Goal: Information Seeking & Learning: Learn about a topic

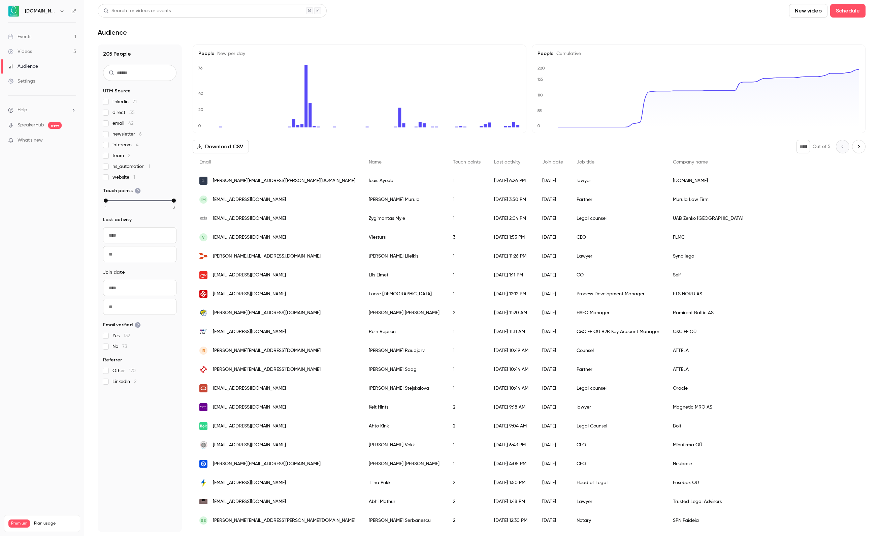
click at [38, 37] on link "Events 1" at bounding box center [42, 36] width 84 height 15
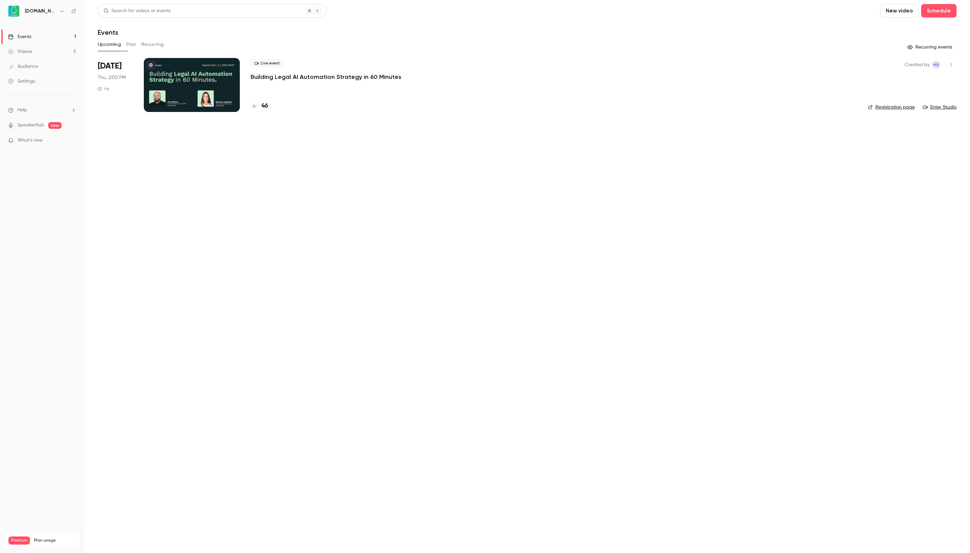
click at [879, 11] on button "New video" at bounding box center [899, 10] width 38 height 13
click at [820, 6] on div at bounding box center [485, 276] width 970 height 553
click at [879, 9] on button "Schedule" at bounding box center [938, 10] width 35 height 13
click at [788, 30] on div "One time event" at bounding box center [790, 29] width 51 height 7
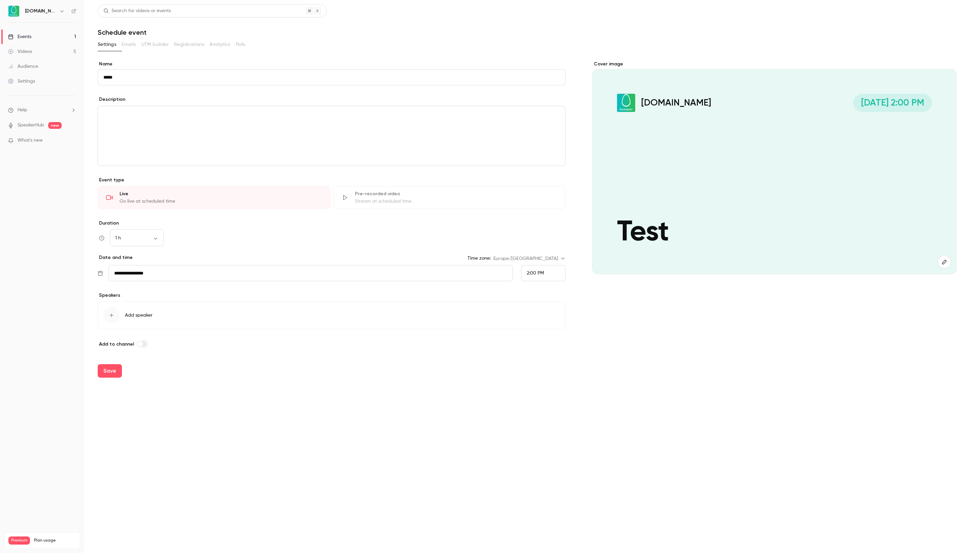
type input "****"
click at [45, 51] on link "Videos 5" at bounding box center [42, 51] width 84 height 15
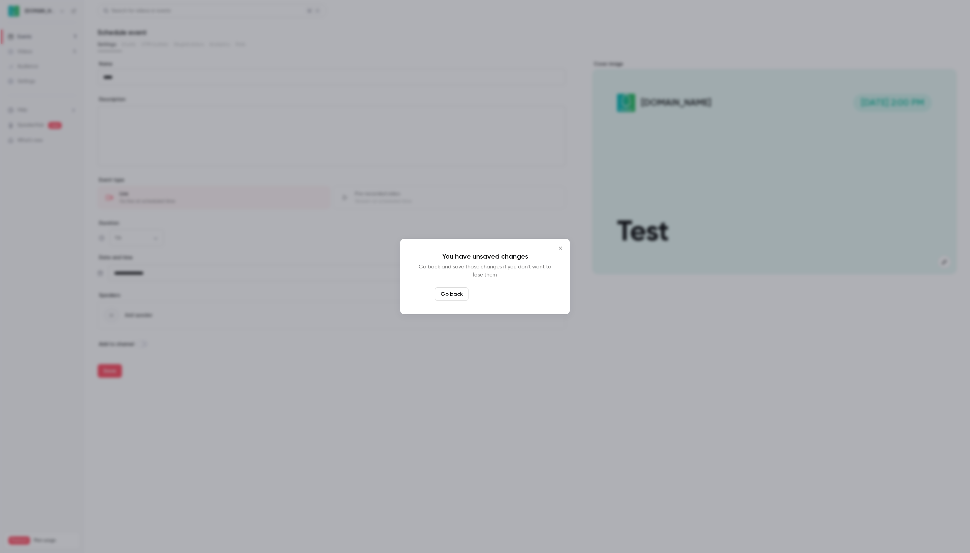
click at [506, 293] on button "Leave page anyway" at bounding box center [503, 293] width 64 height 13
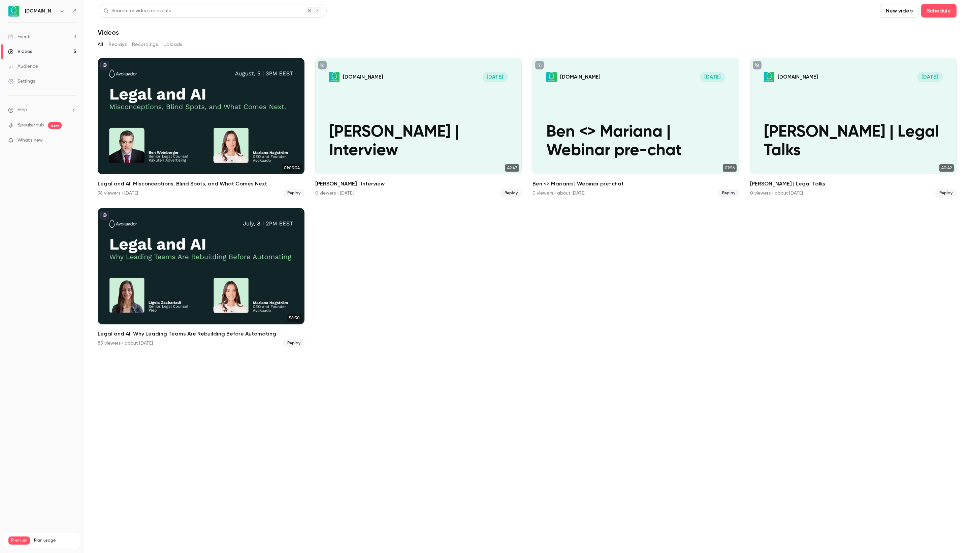
click at [38, 36] on link "Events 1" at bounding box center [42, 36] width 84 height 15
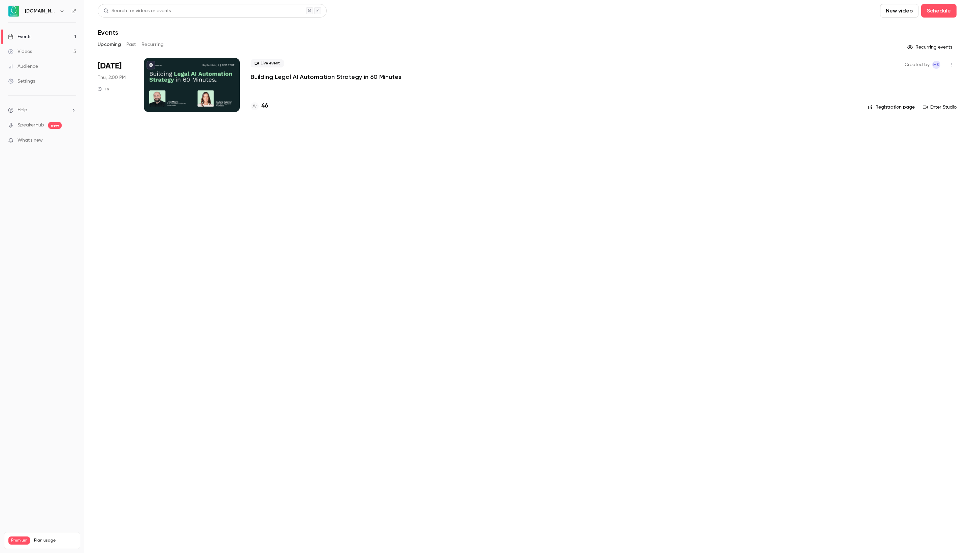
click at [136, 41] on button "Past" at bounding box center [131, 44] width 10 height 11
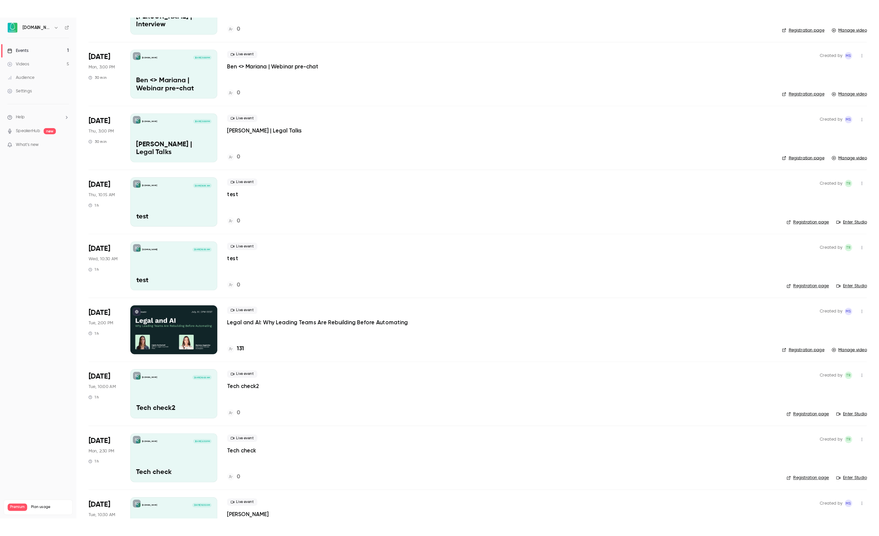
scroll to position [166, 0]
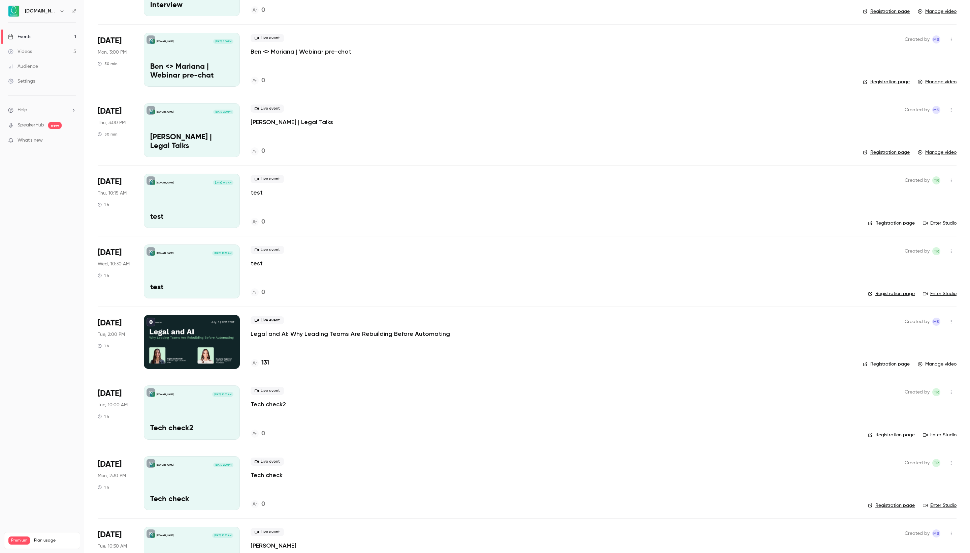
click at [879, 222] on link "Enter Studio" at bounding box center [940, 223] width 34 height 7
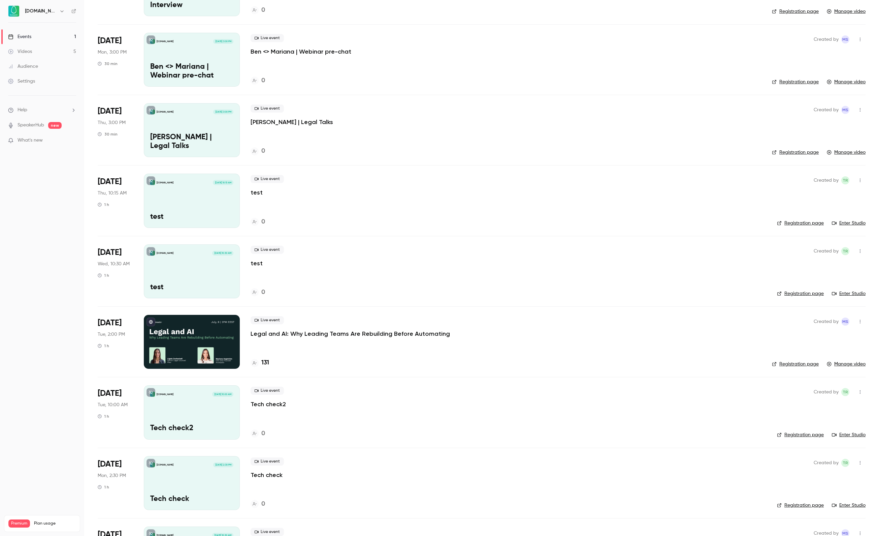
click at [35, 48] on link "Videos 5" at bounding box center [42, 51] width 84 height 15
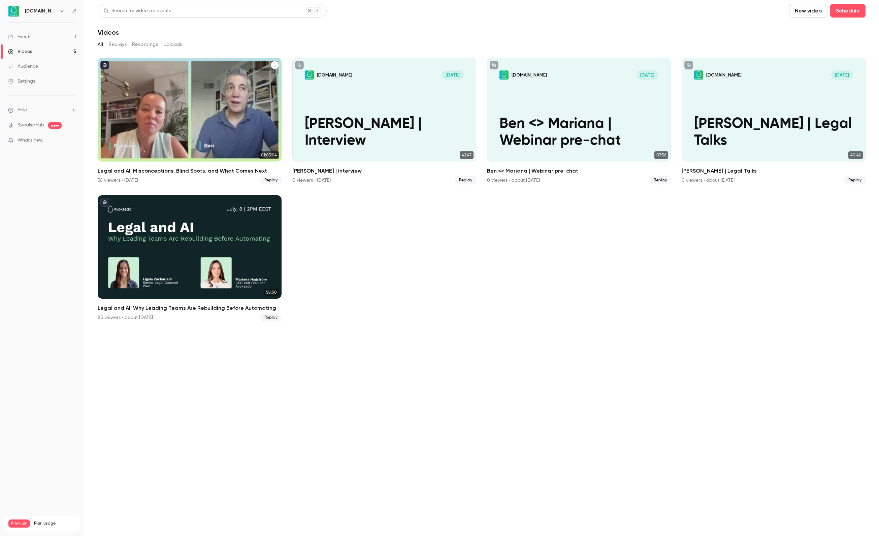
click at [229, 104] on div "Legal and AI: Misconceptions, Blind Spots, and What Comes Next" at bounding box center [190, 109] width 184 height 103
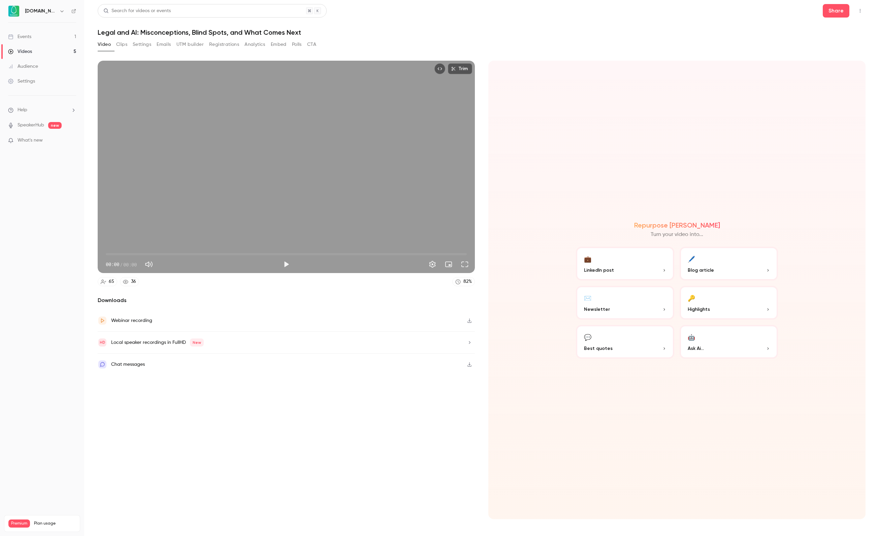
click at [261, 50] on div "Video Clips Settings Emails UTM builder Registrations Analytics Embed Polls CTA" at bounding box center [207, 45] width 219 height 13
click at [239, 45] on button "Registrations" at bounding box center [224, 44] width 30 height 11
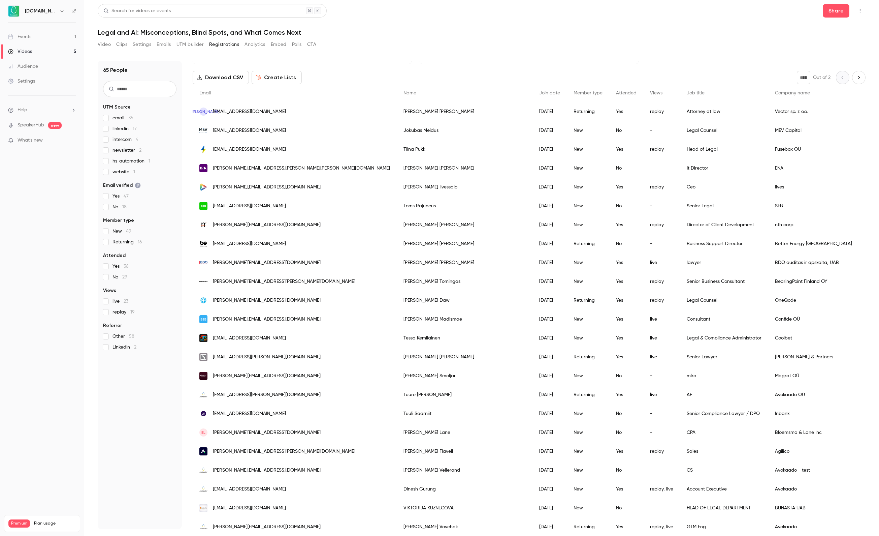
scroll to position [25, 0]
click at [265, 47] on button "Analytics" at bounding box center [255, 44] width 21 height 11
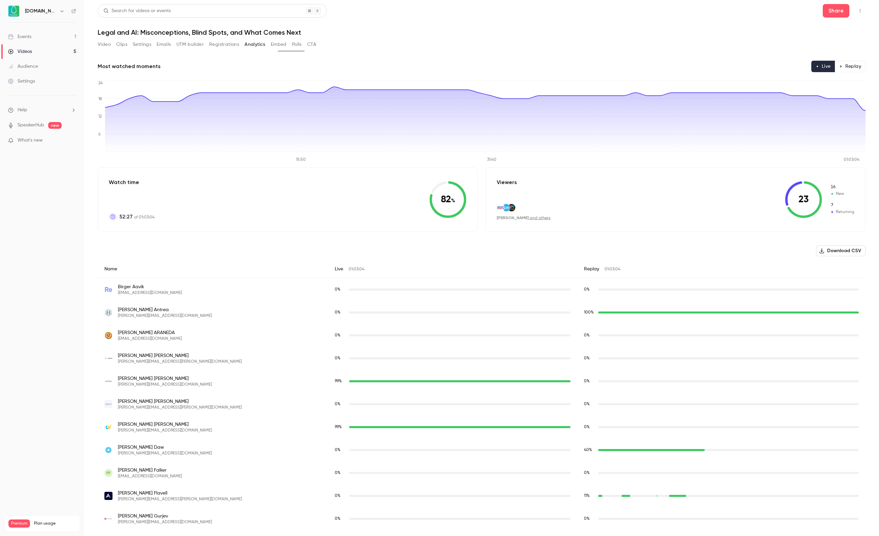
click at [24, 53] on div "Videos" at bounding box center [20, 51] width 24 height 7
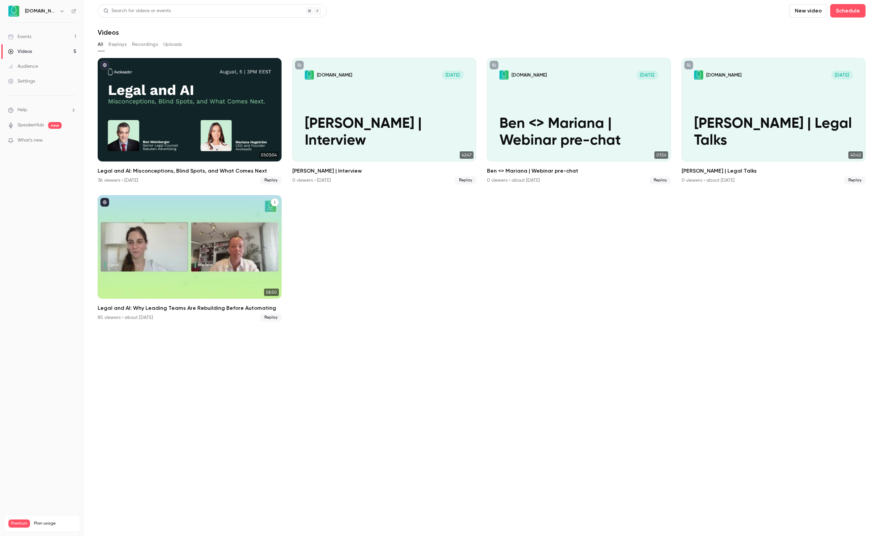
click at [212, 252] on div "Legal and AI: Why Leading Teams Are Rebuilding Before Automating" at bounding box center [190, 246] width 184 height 103
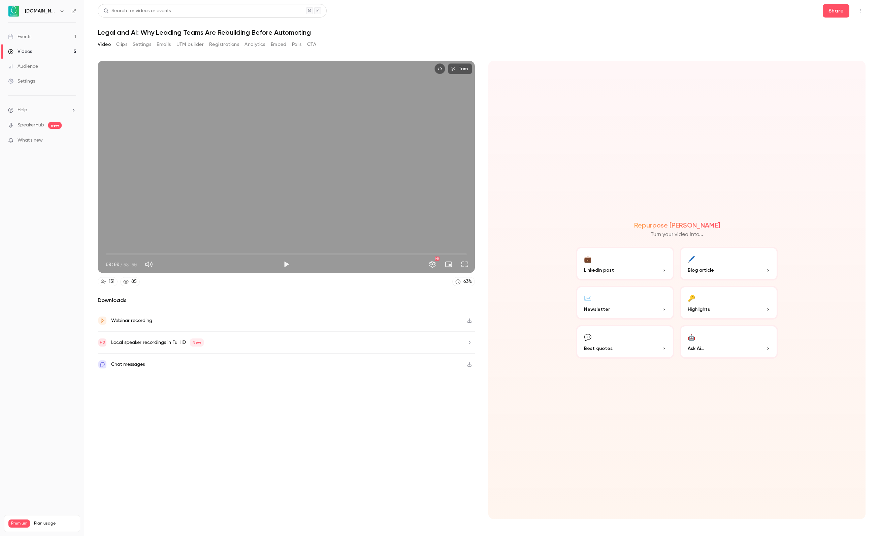
click at [265, 46] on button "Analytics" at bounding box center [255, 44] width 21 height 11
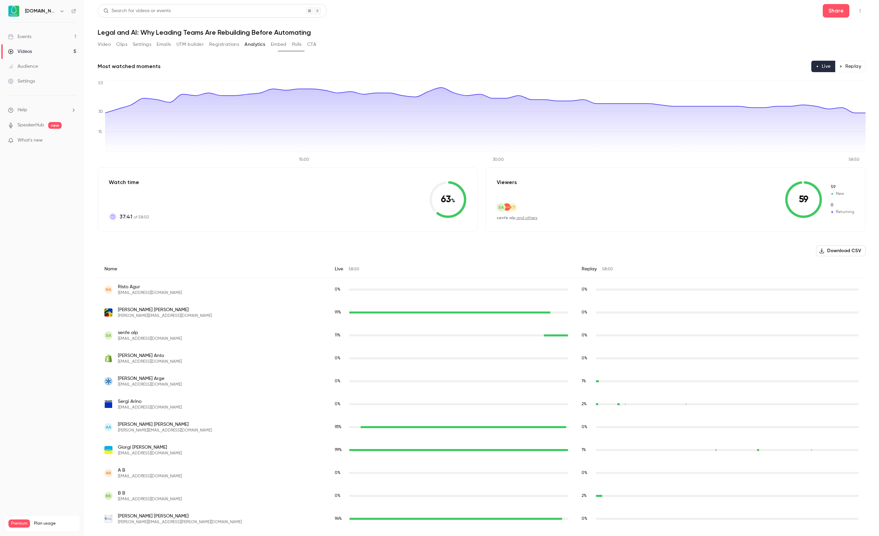
click at [854, 69] on button "Replay" at bounding box center [850, 66] width 31 height 11
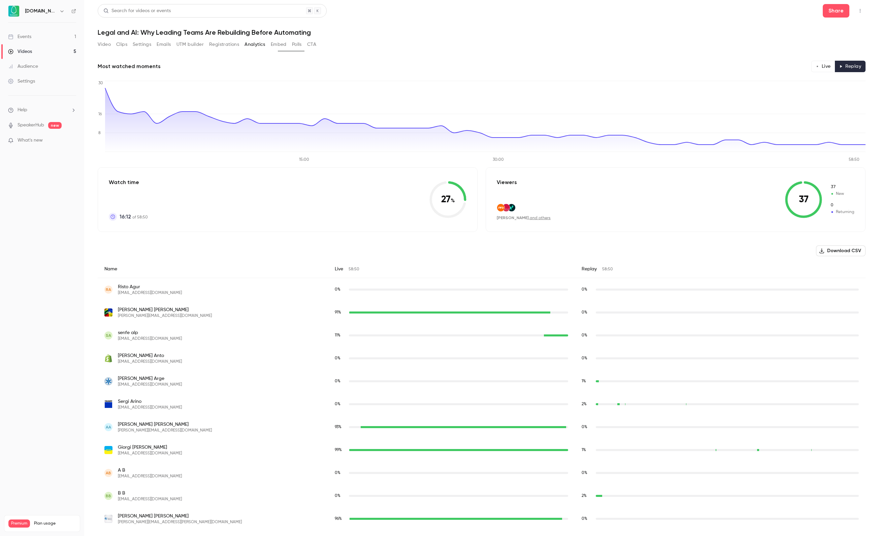
click at [28, 30] on link "Events 1" at bounding box center [42, 36] width 84 height 15
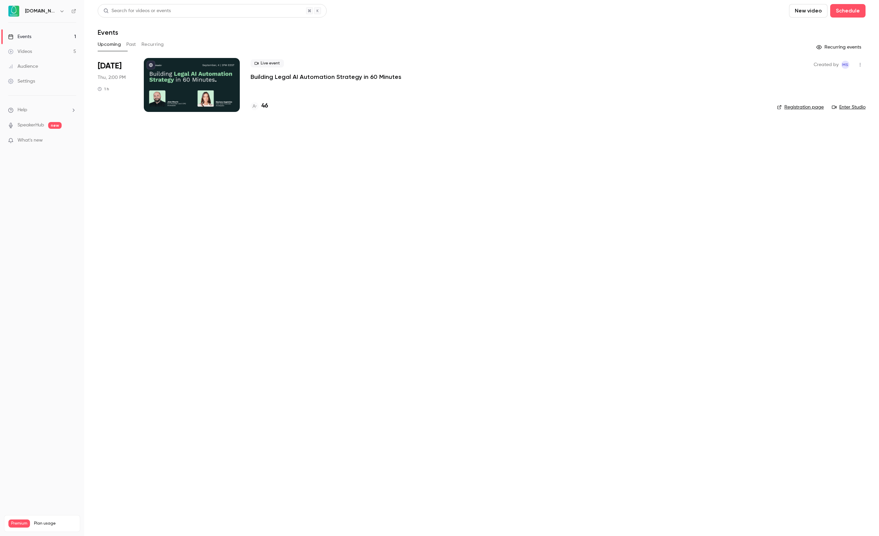
click at [37, 46] on link "Videos 5" at bounding box center [42, 51] width 84 height 15
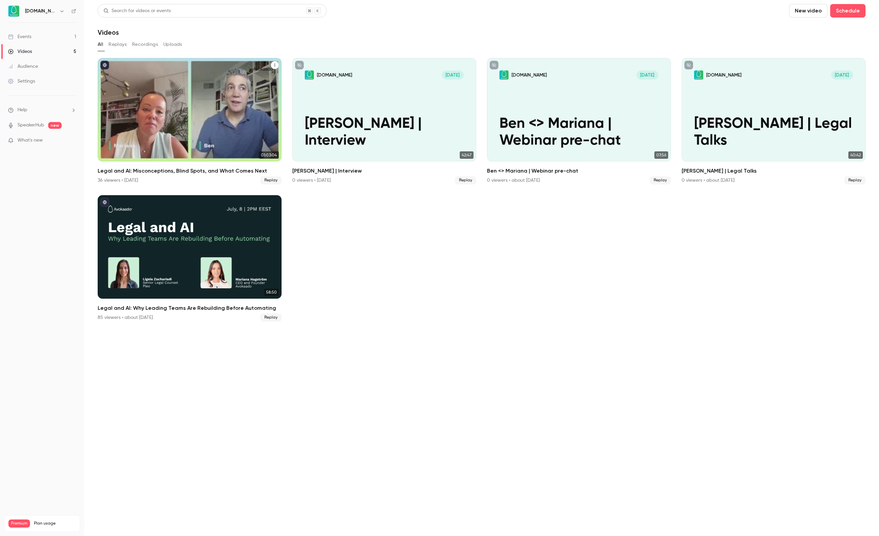
click at [191, 105] on div "Legal and AI: Misconceptions, Blind Spots, and What Comes Next" at bounding box center [190, 109] width 184 height 103
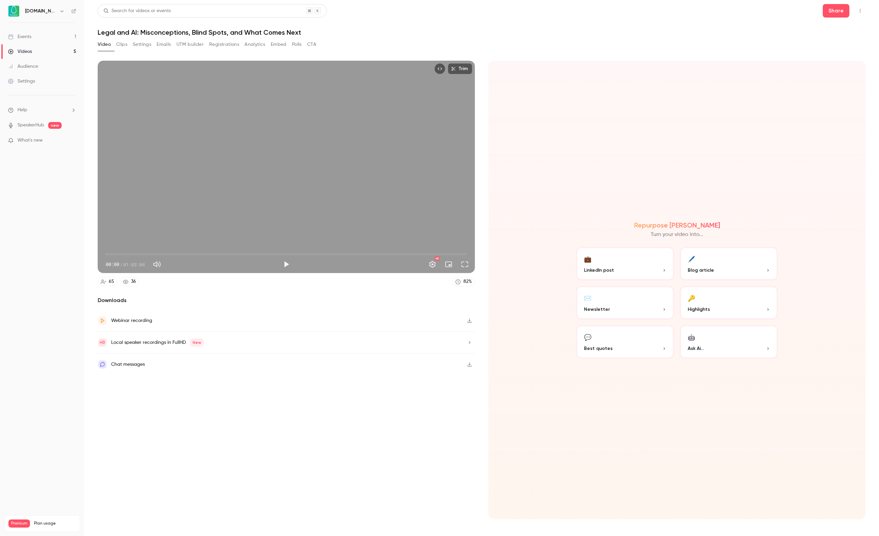
click at [204, 41] on button "UTM builder" at bounding box center [190, 44] width 27 height 11
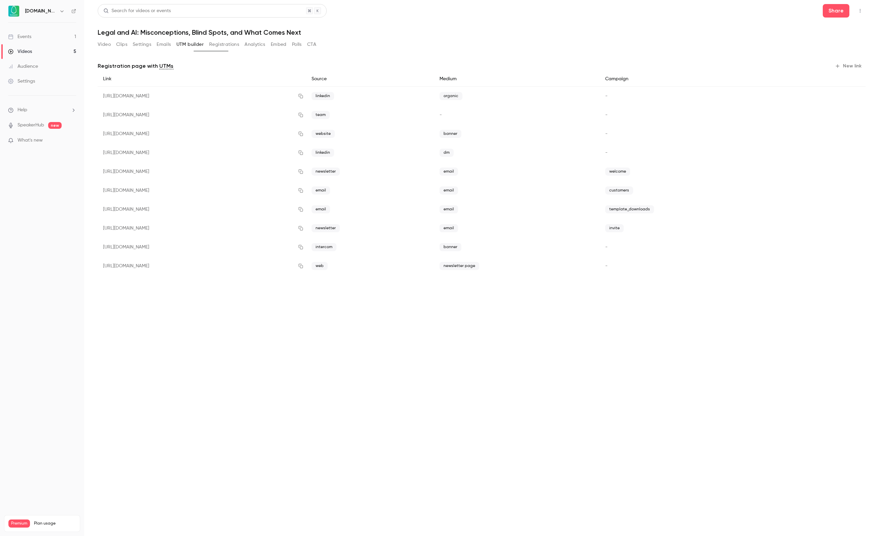
click at [171, 43] on button "Emails" at bounding box center [164, 44] width 14 height 11
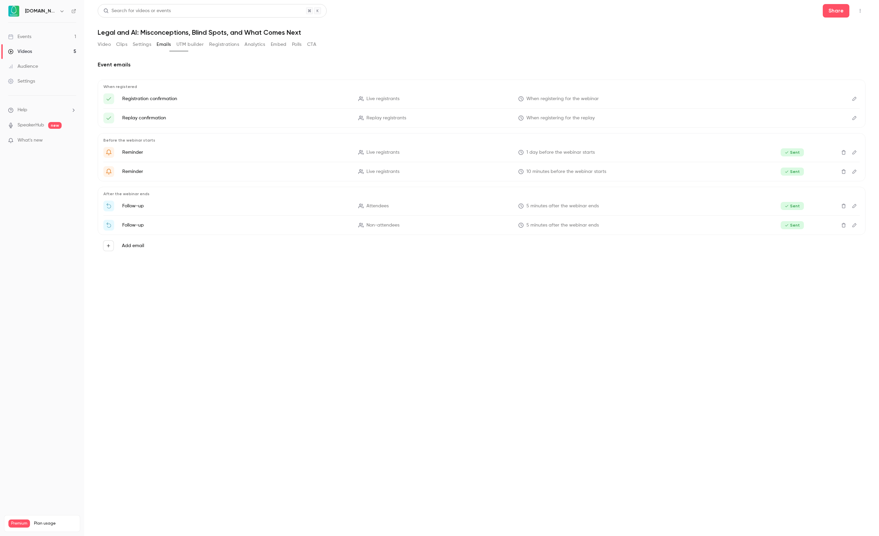
click at [150, 48] on button "Settings" at bounding box center [142, 44] width 19 height 11
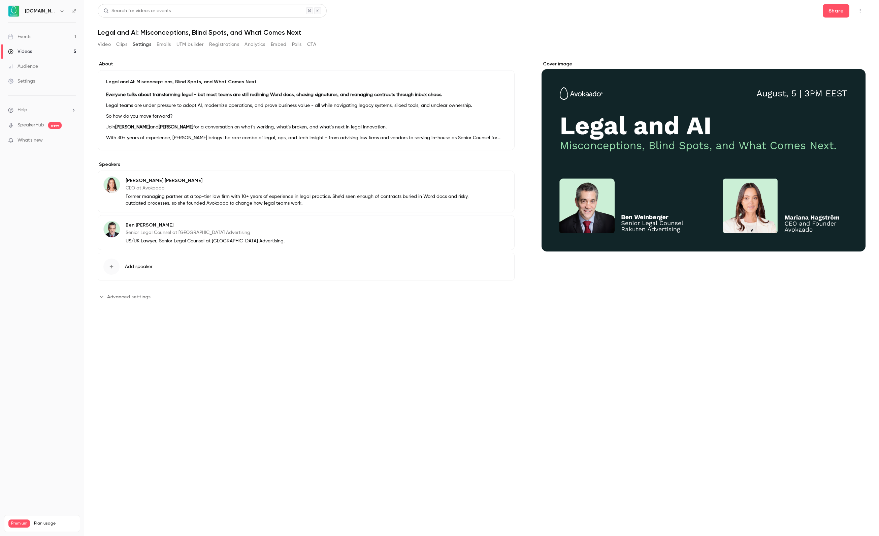
click at [124, 46] on button "Clips" at bounding box center [121, 44] width 11 height 11
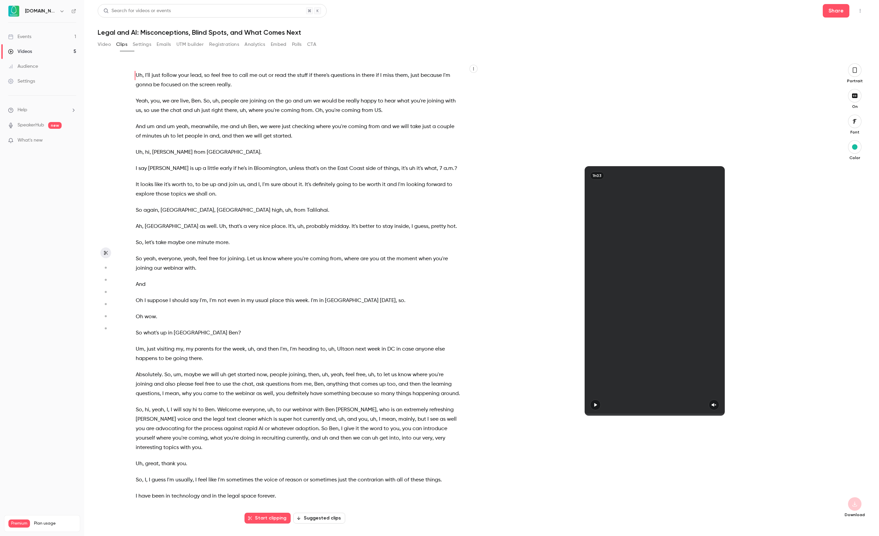
click at [23, 53] on div "Videos" at bounding box center [20, 51] width 24 height 7
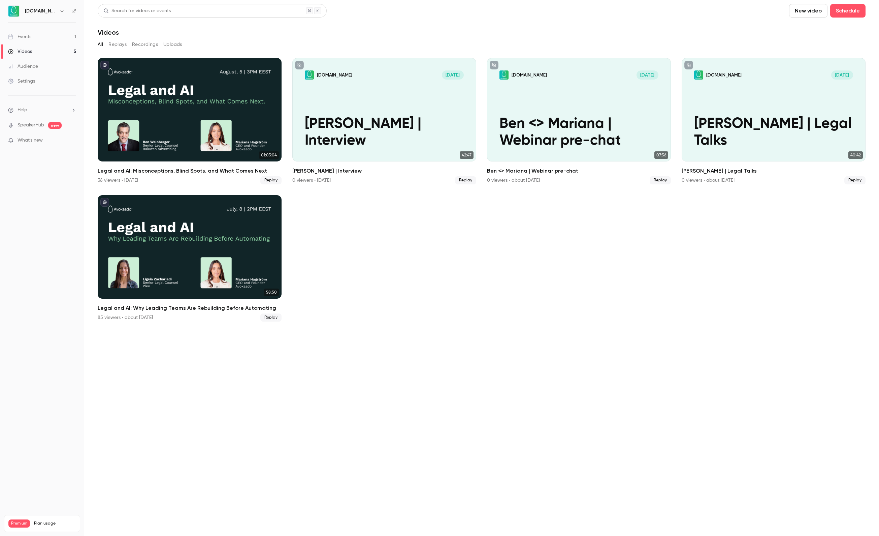
click at [151, 46] on button "Recordings" at bounding box center [145, 44] width 26 height 11
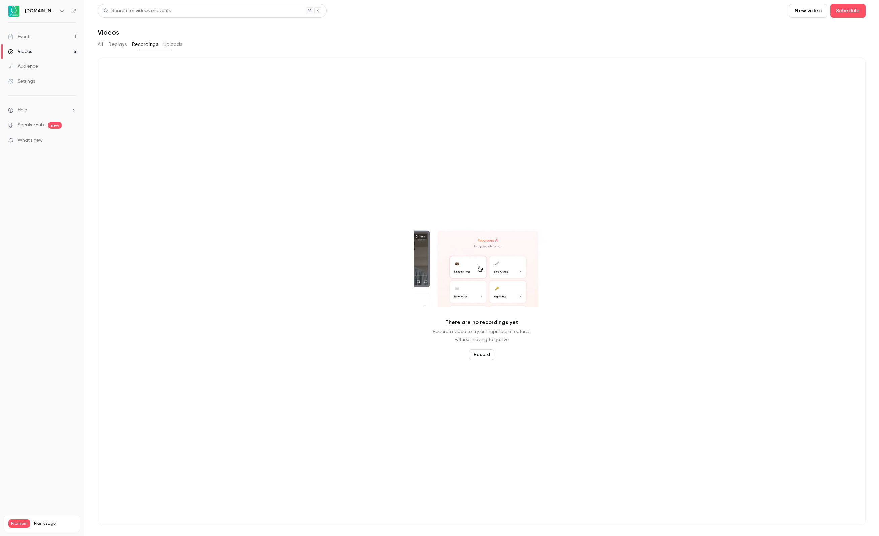
click at [32, 50] on div "Videos" at bounding box center [20, 51] width 24 height 7
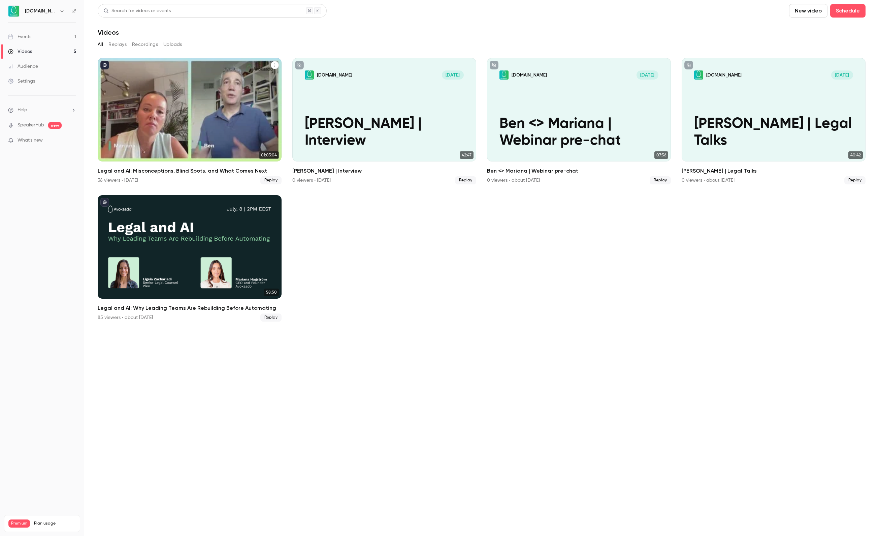
click at [205, 98] on div "Legal and AI: Misconceptions, Blind Spots, and What Comes Next" at bounding box center [190, 109] width 184 height 103
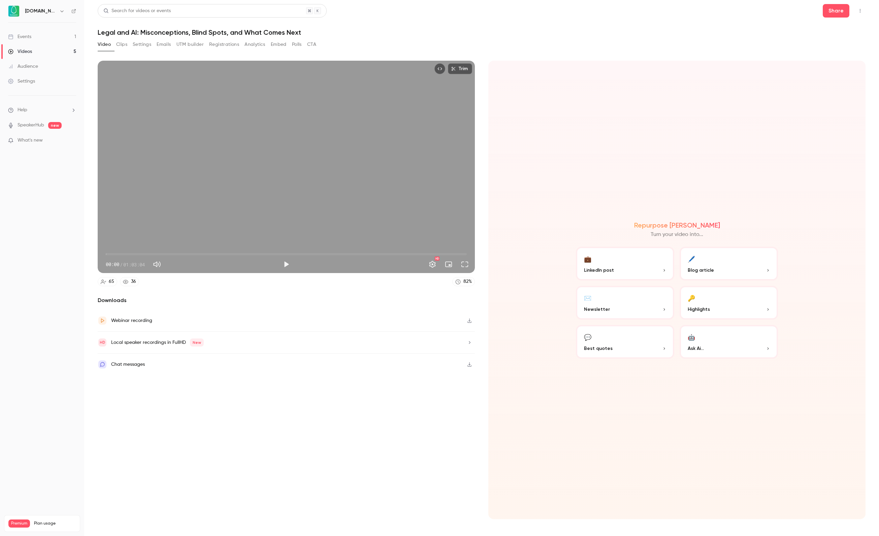
click at [239, 42] on button "Registrations" at bounding box center [224, 44] width 30 height 11
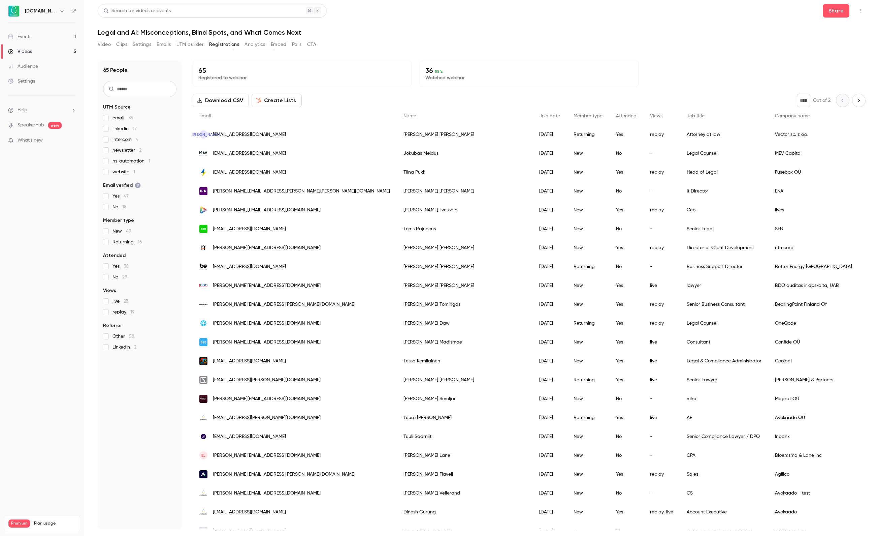
click at [122, 129] on span "linkedin 17" at bounding box center [125, 128] width 24 height 7
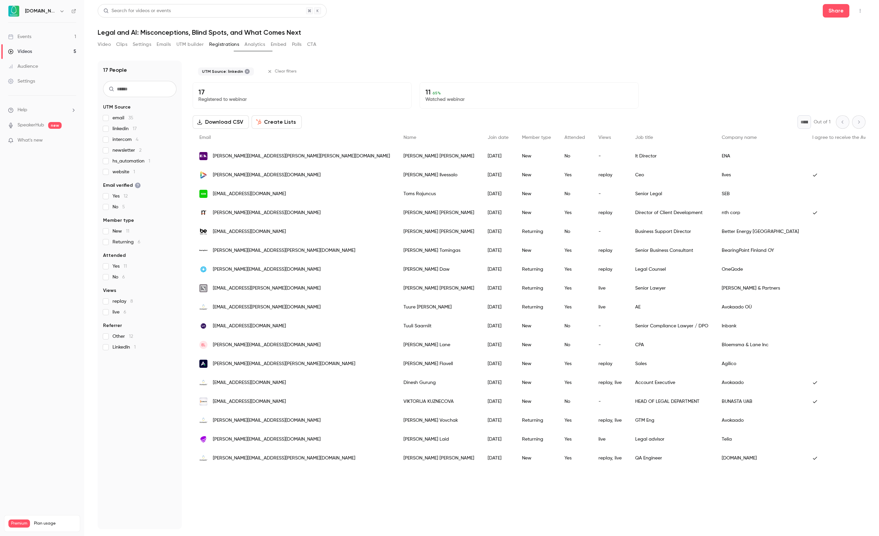
click at [126, 125] on div "email 35 linkedin 17 intercom 4 newsletter 2 hs_automation 1 website 1" at bounding box center [139, 145] width 73 height 61
